Goal: Book appointment/travel/reservation

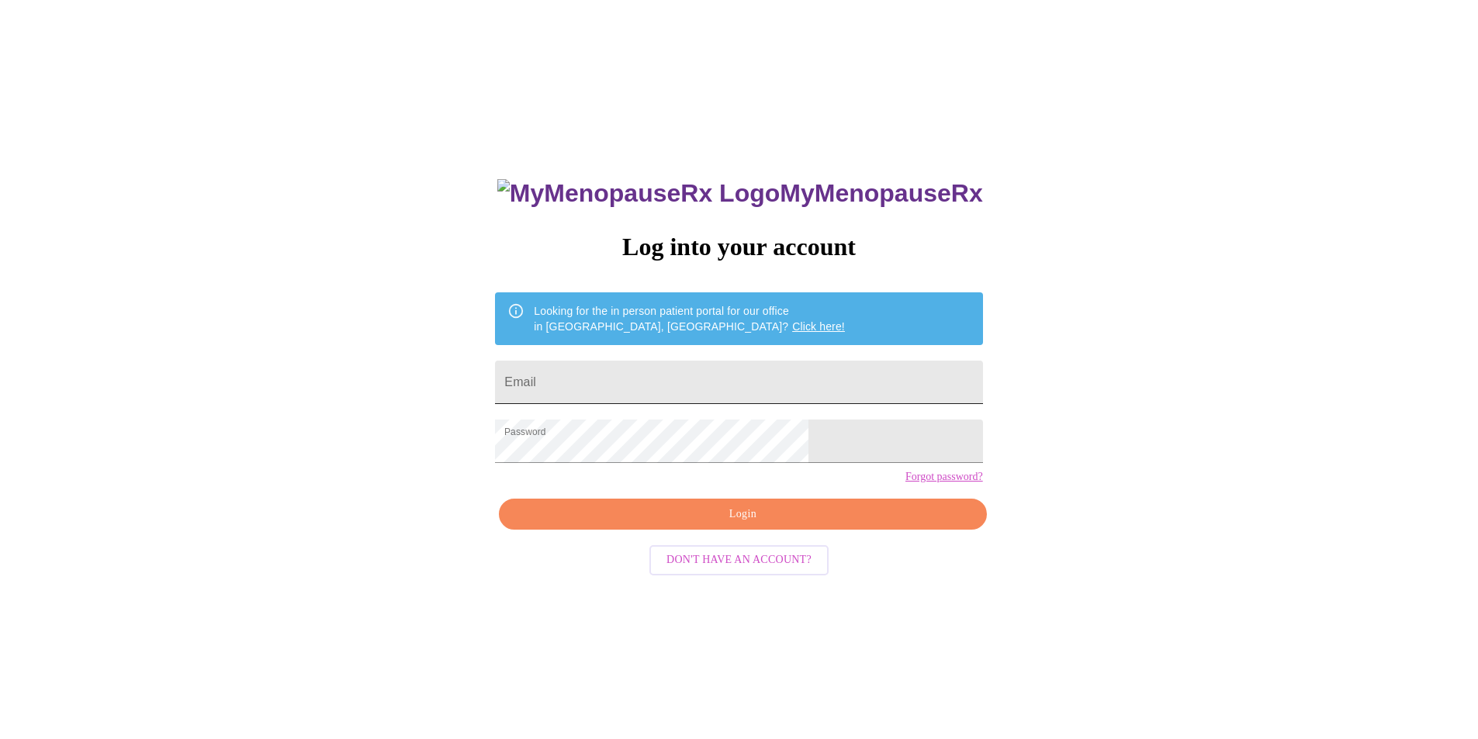
click at [657, 385] on input "Email" at bounding box center [738, 382] width 487 height 43
type input "Gigi43@sbcglobal.net"
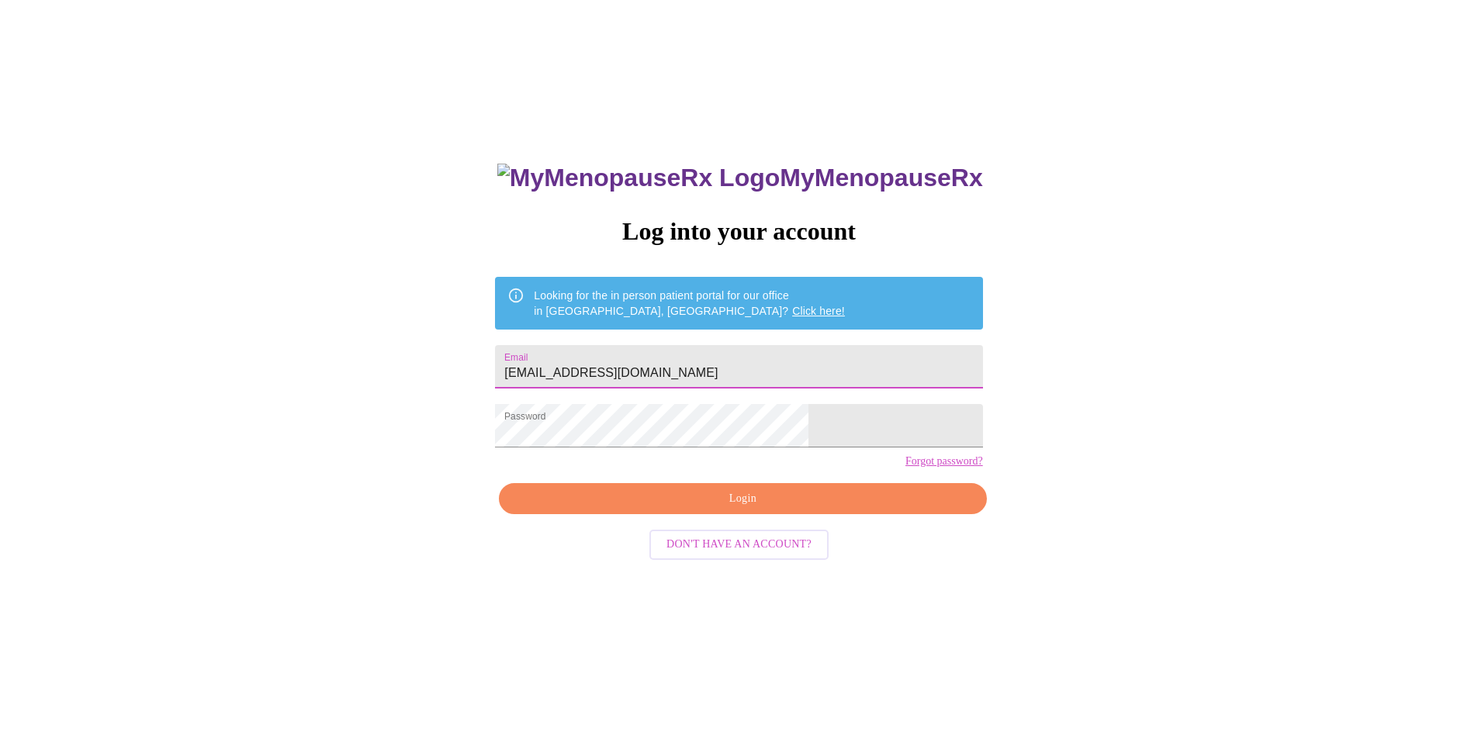
click at [704, 509] on span "Login" at bounding box center [743, 499] width 452 height 19
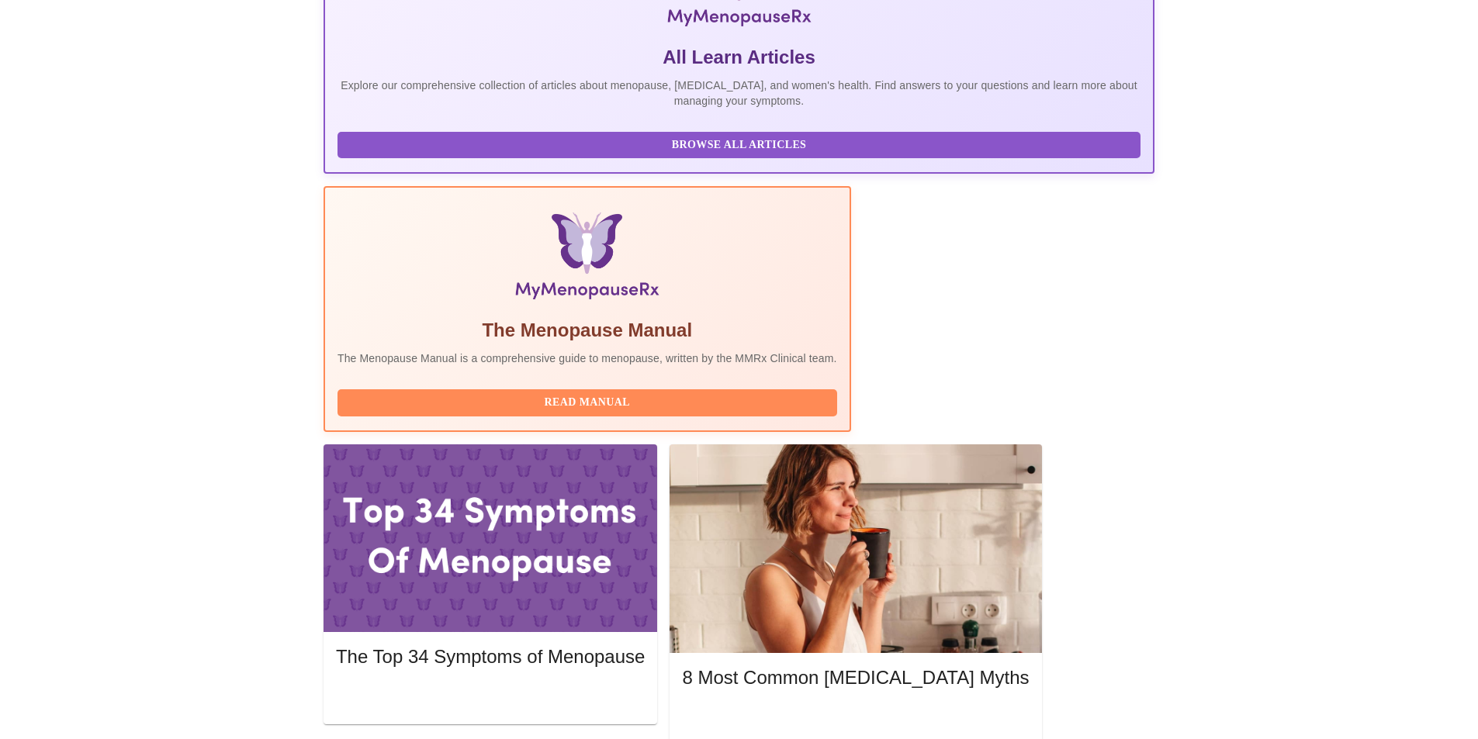
scroll to position [466, 0]
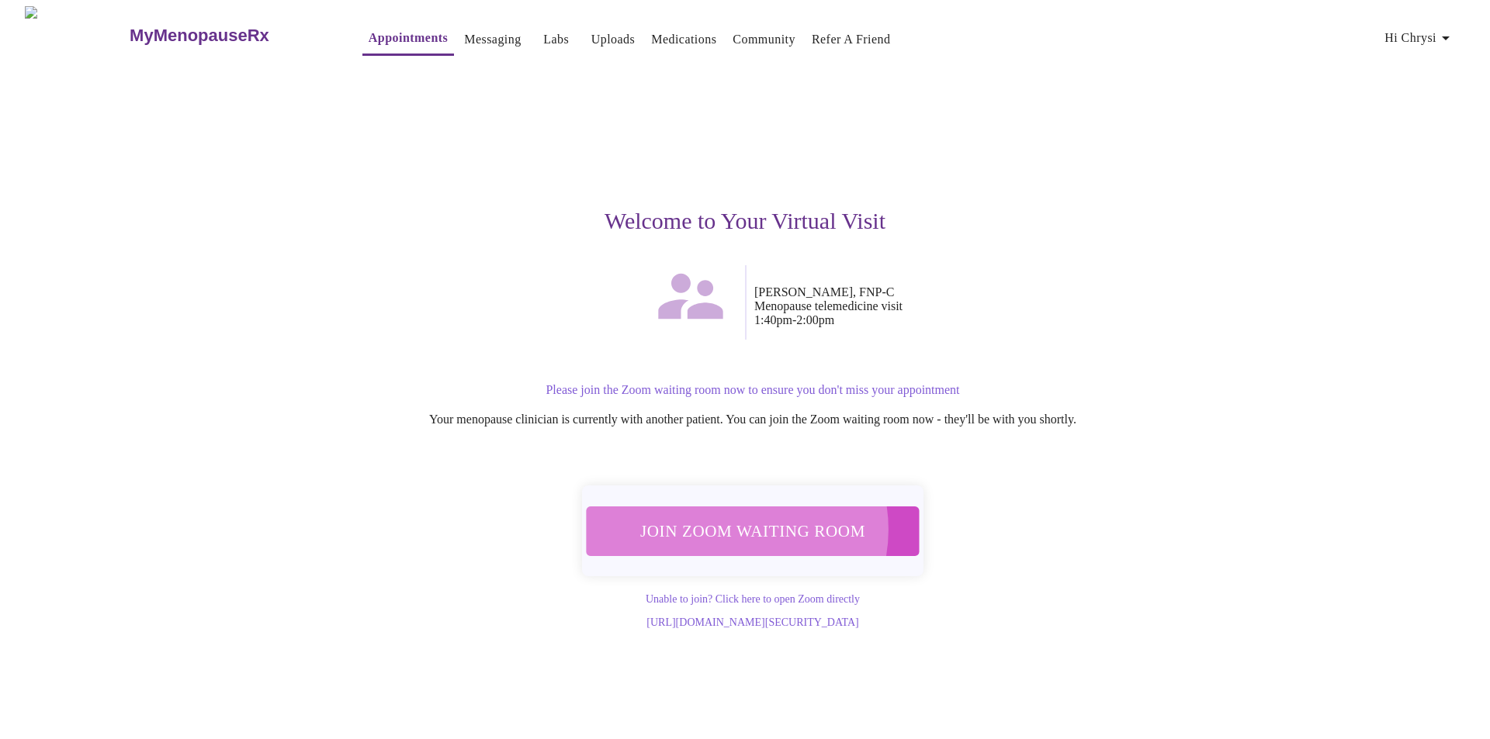
click at [735, 521] on span "Join Zoom Waiting Room" at bounding box center [753, 531] width 292 height 29
